Goal: Complete application form

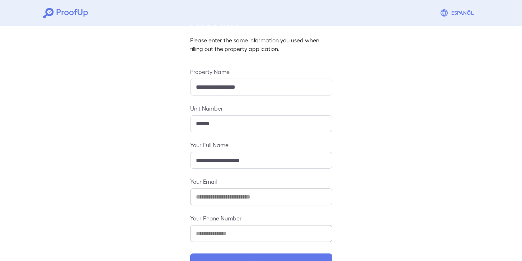
scroll to position [64, 0]
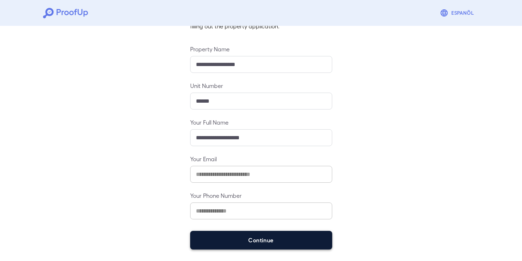
click at [253, 238] on button "Continue" at bounding box center [261, 239] width 142 height 19
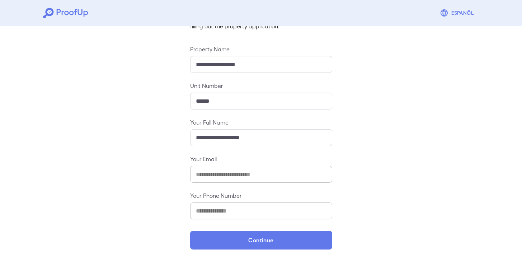
scroll to position [54, 0]
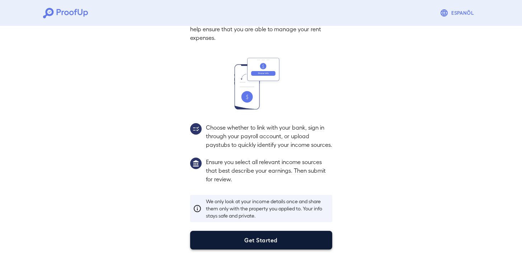
click at [280, 244] on button "Get Started" at bounding box center [261, 239] width 142 height 19
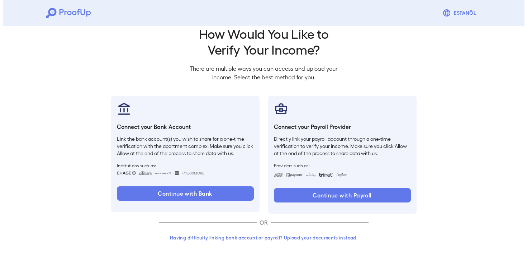
scroll to position [13, 0]
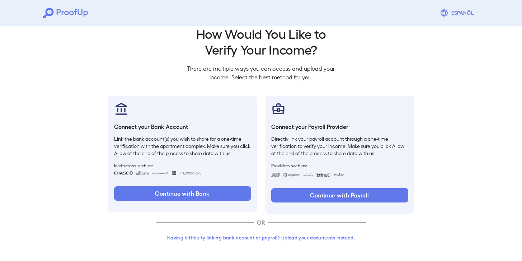
click at [282, 239] on button "Having difficulty linking bank account or payroll? Upload your documents instea…" at bounding box center [260, 237] width 209 height 13
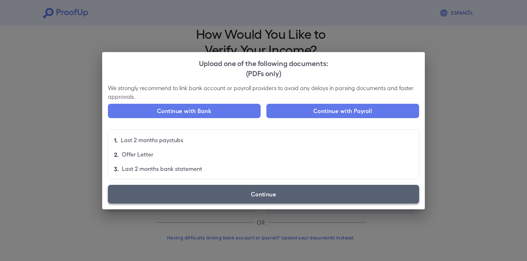
click at [268, 194] on label "Continue" at bounding box center [263, 194] width 311 height 19
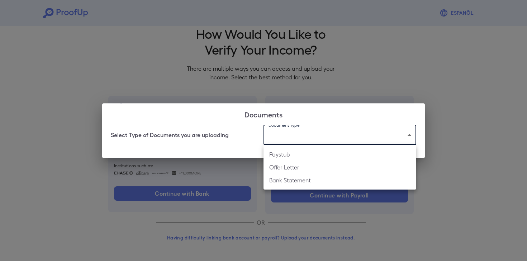
click at [296, 136] on body "Espanõl Go back How Would You Like to Verify Your Income? There are multiple wa…" at bounding box center [263, 124] width 527 height 274
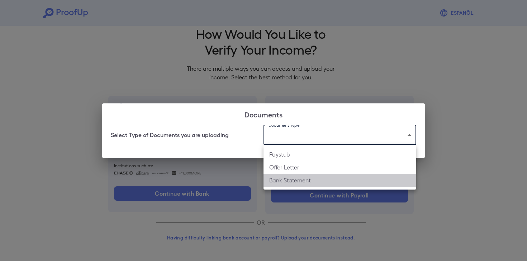
click at [278, 183] on li "Bank Statement" at bounding box center [339, 179] width 153 height 13
type input "**********"
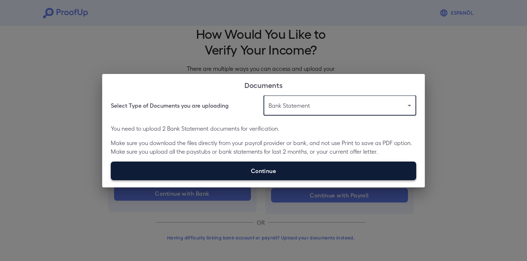
click at [253, 175] on label "Continue" at bounding box center [263, 170] width 305 height 19
click at [111, 180] on input "Continue" at bounding box center [111, 180] width 0 height 0
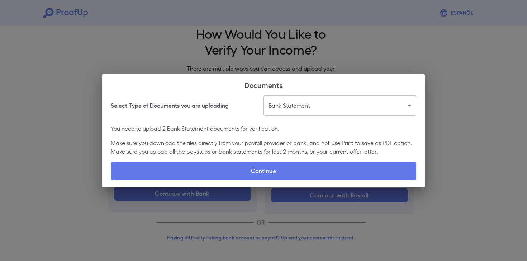
type input "**********"
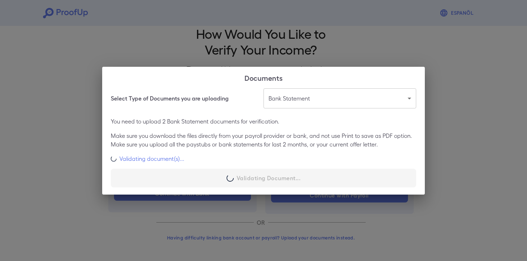
click at [380, 174] on div "**********" at bounding box center [263, 141] width 323 height 106
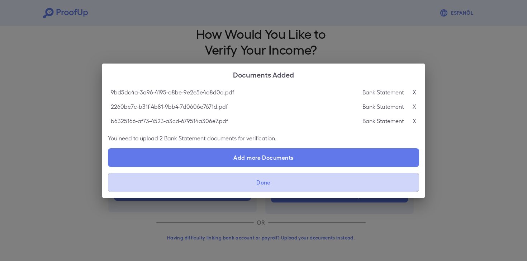
click at [268, 183] on button "Done" at bounding box center [263, 181] width 311 height 19
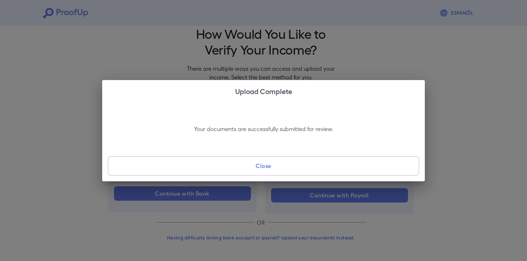
click at [277, 162] on button "Close" at bounding box center [263, 165] width 311 height 19
